Goal: Task Accomplishment & Management: Use online tool/utility

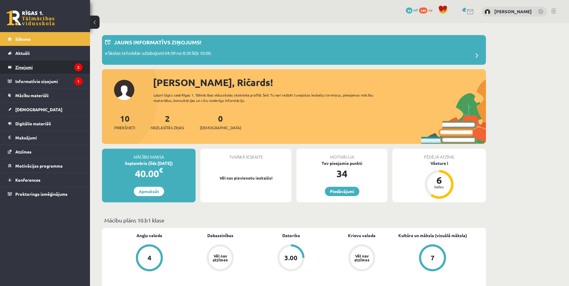
click at [37, 67] on legend "Ziņojumi 2" at bounding box center [48, 67] width 67 height 14
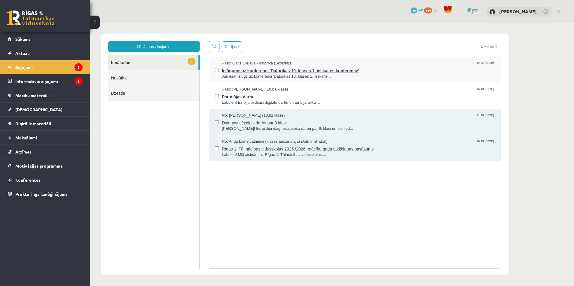
click at [291, 68] on span "Ielūgums uz konferenci 'Datorikas 10. klases 1. ieskaites konference'" at bounding box center [358, 70] width 273 height 8
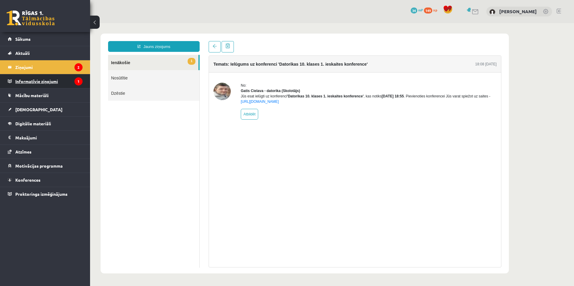
click at [67, 80] on legend "Informatīvie ziņojumi 1" at bounding box center [48, 81] width 67 height 14
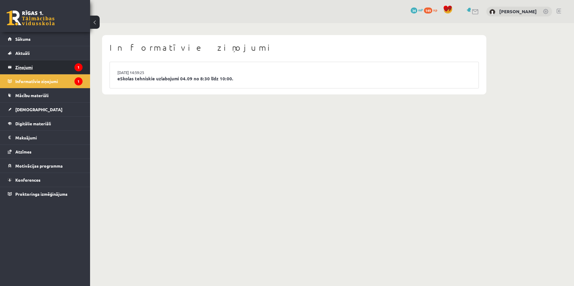
click at [44, 71] on legend "Ziņojumi 1" at bounding box center [48, 67] width 67 height 14
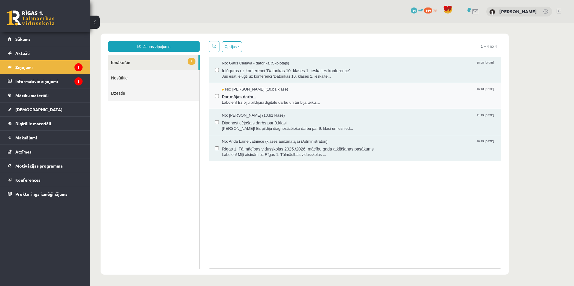
click at [279, 100] on span "Labdien! Es biju pildījusi digitālo darbu un tur bija teikts..." at bounding box center [358, 103] width 273 height 6
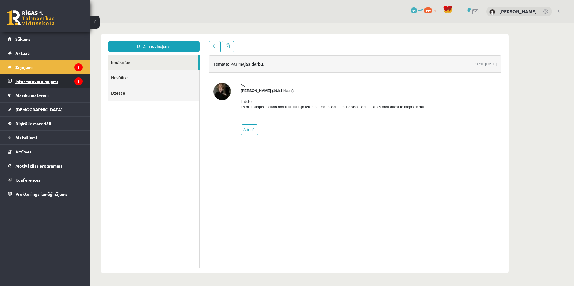
click at [60, 82] on legend "Informatīvie ziņojumi 1" at bounding box center [48, 81] width 67 height 14
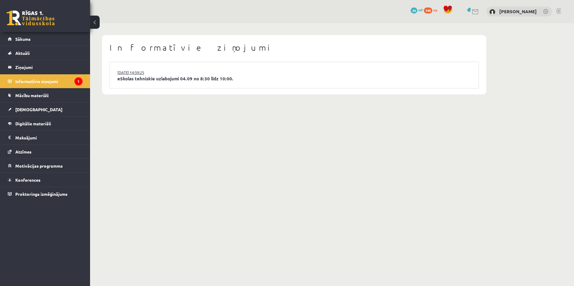
click at [147, 72] on link "03.09.2025 14:59:25" at bounding box center [139, 73] width 45 height 6
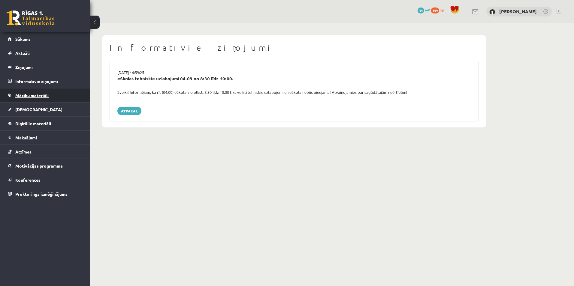
click at [40, 96] on span "Mācību materiāli" at bounding box center [31, 95] width 33 height 5
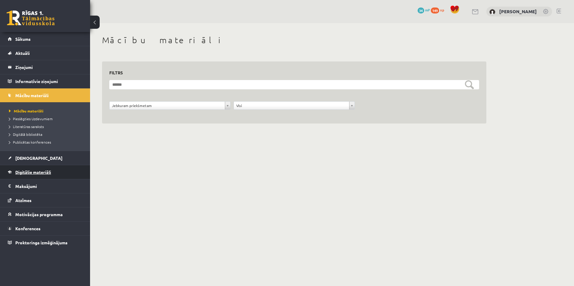
click at [28, 172] on span "Digitālie materiāli" at bounding box center [33, 172] width 36 height 5
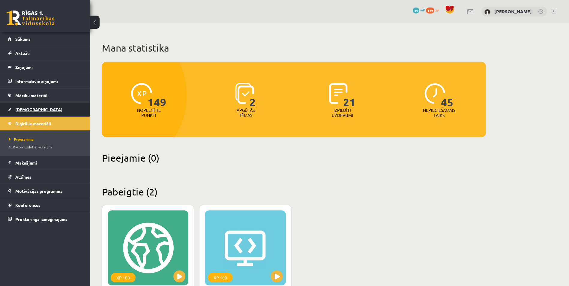
click at [25, 113] on link "[DEMOGRAPHIC_DATA]" at bounding box center [45, 110] width 75 height 14
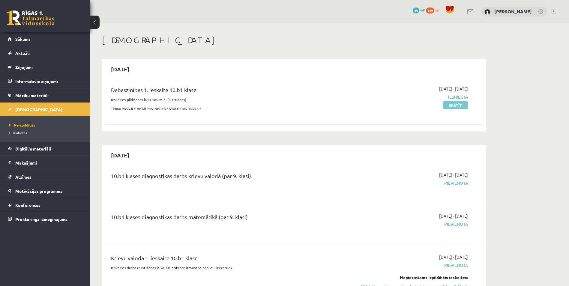
click at [459, 107] on link "Skatīt" at bounding box center [455, 105] width 25 height 8
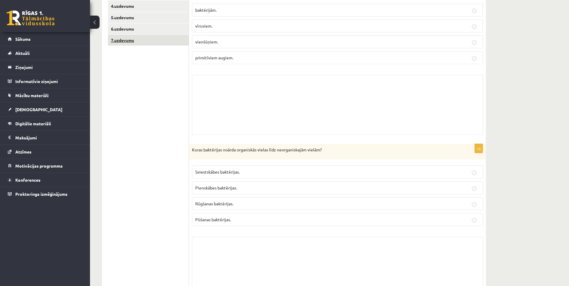
scroll to position [144, 0]
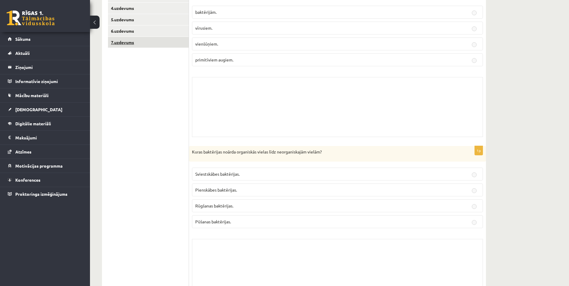
click at [148, 41] on link "7.uzdevums" at bounding box center [148, 42] width 81 height 11
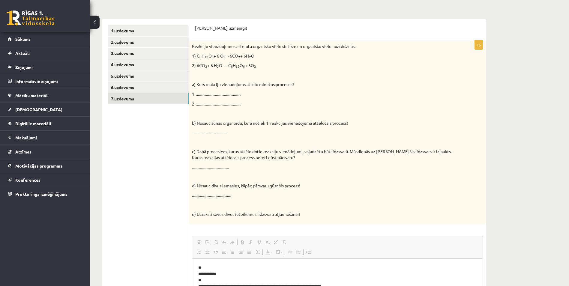
scroll to position [0, 0]
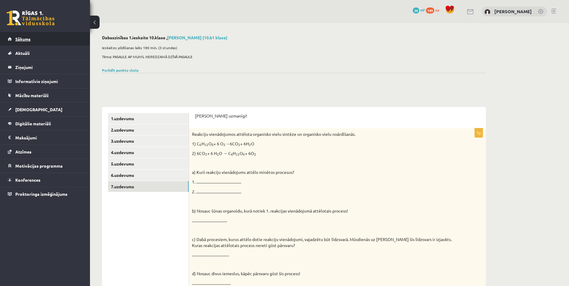
click at [27, 38] on span "Sākums" at bounding box center [22, 38] width 15 height 5
